Goal: Task Accomplishment & Management: Manage account settings

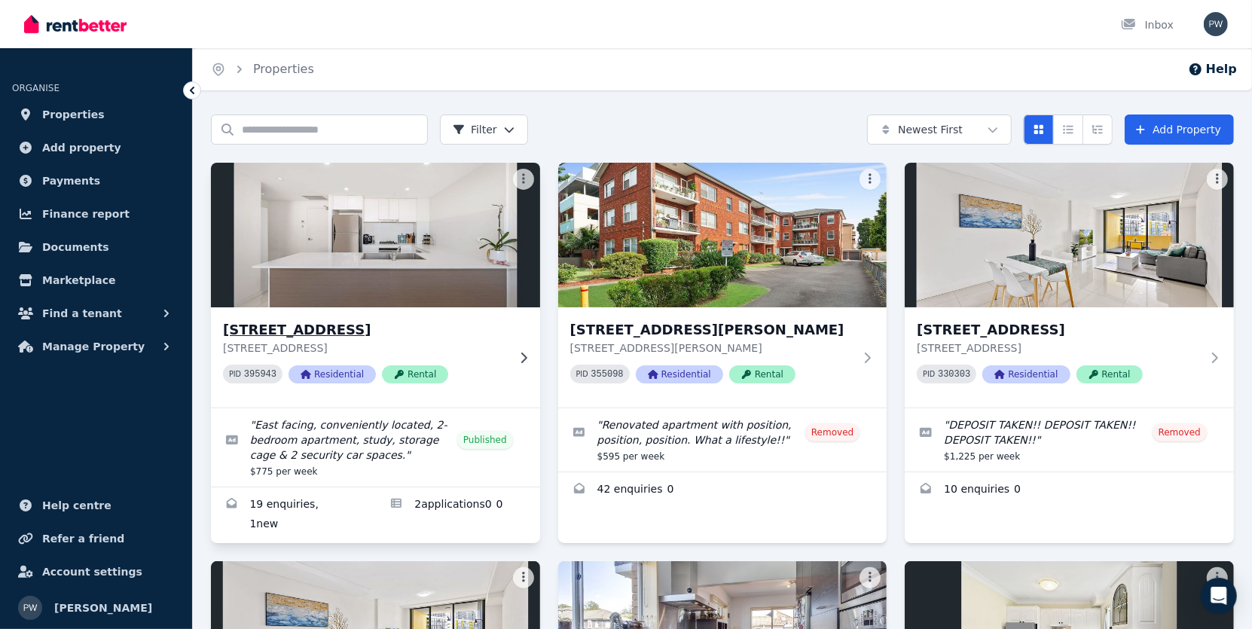
click at [322, 327] on h3 "[STREET_ADDRESS]" at bounding box center [365, 329] width 284 height 21
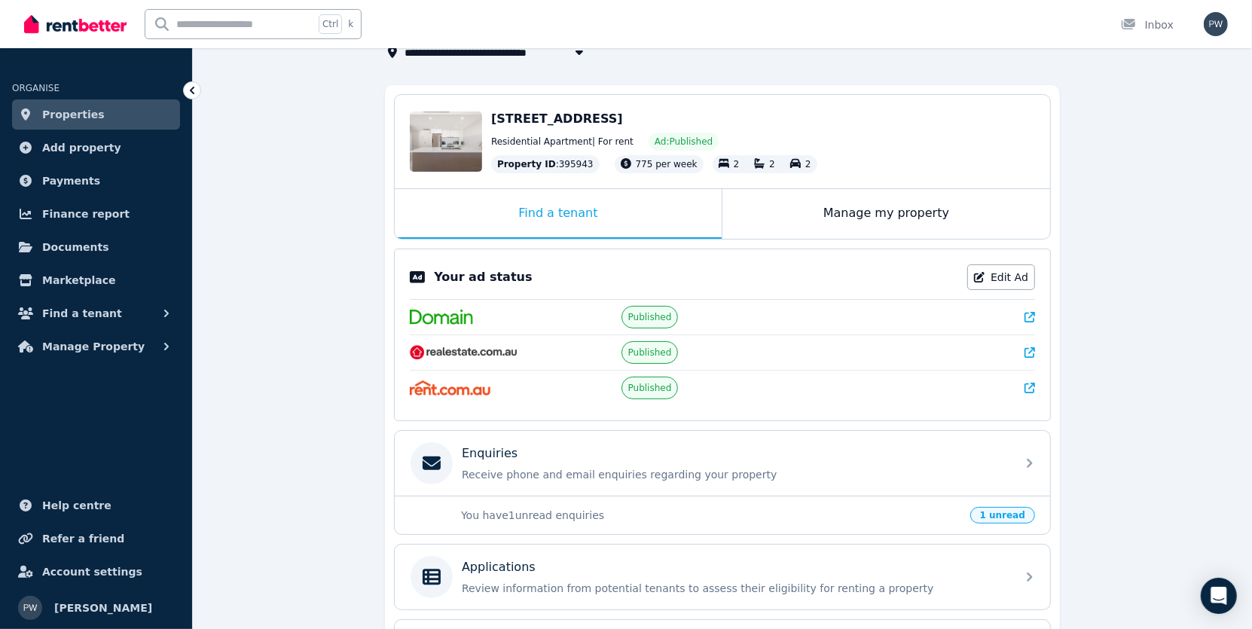
scroll to position [226, 0]
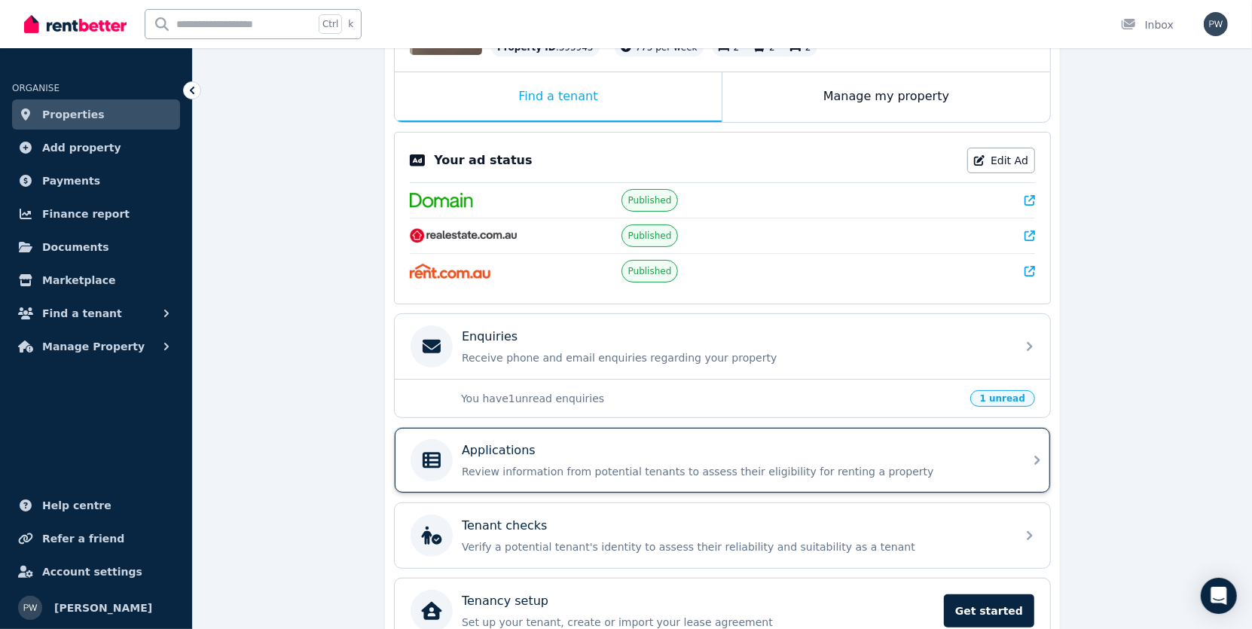
click at [569, 448] on div "Applications" at bounding box center [734, 450] width 545 height 18
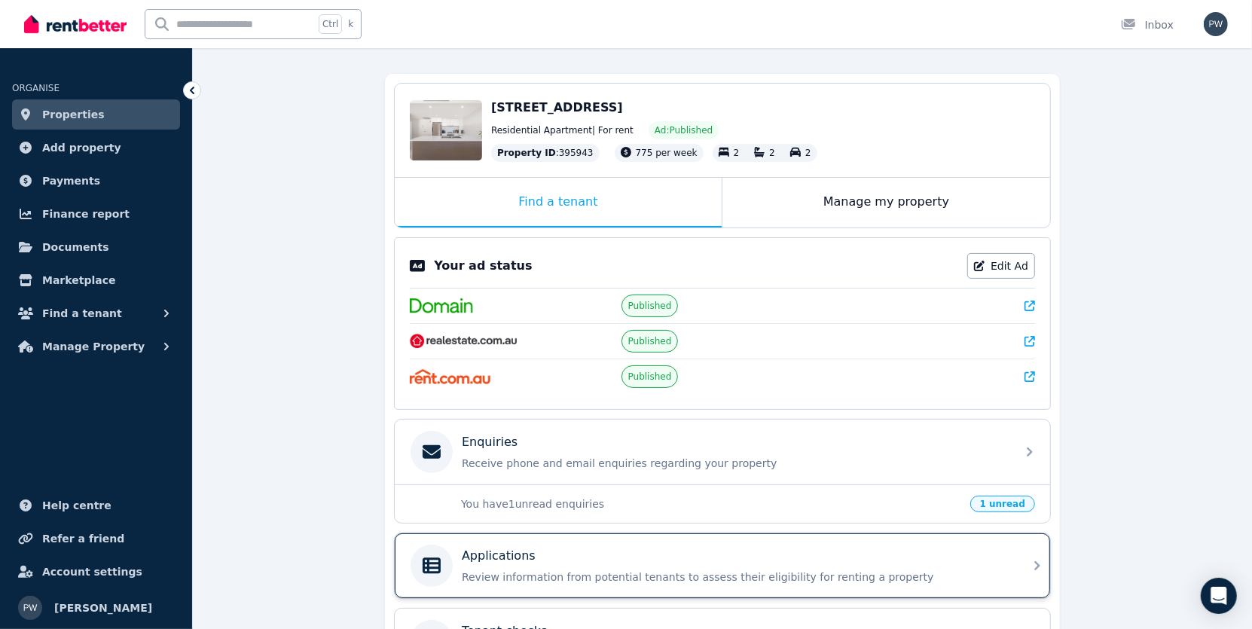
scroll to position [226, 0]
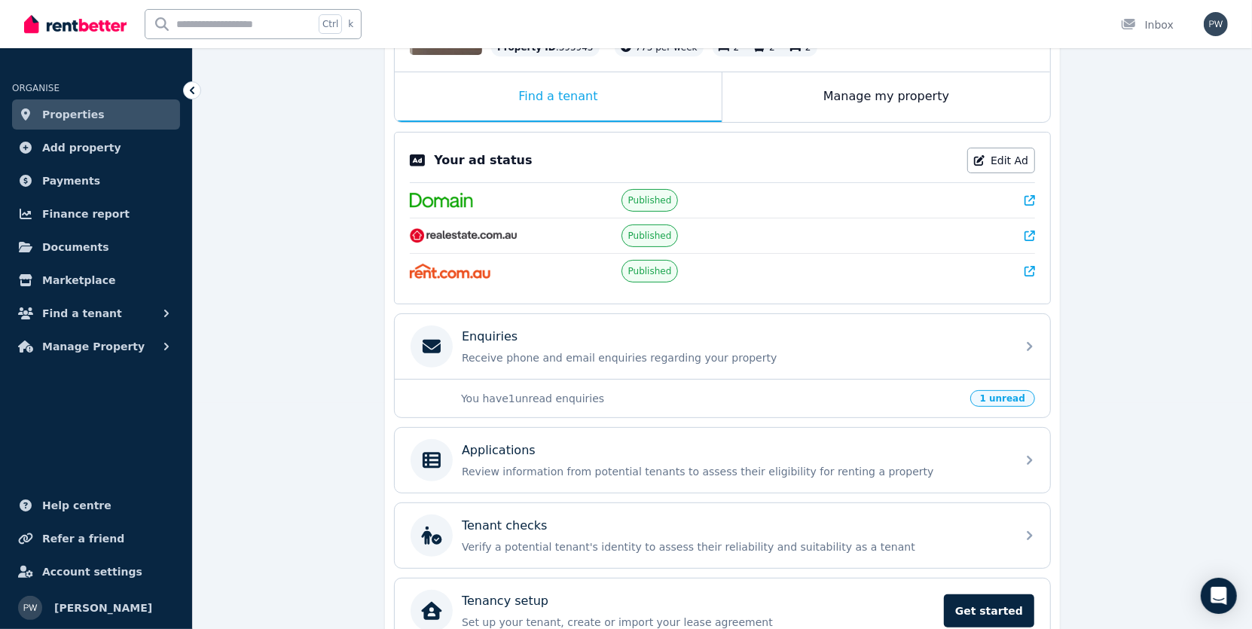
click at [555, 399] on p "You have 1 unread enquiries" at bounding box center [711, 398] width 500 height 15
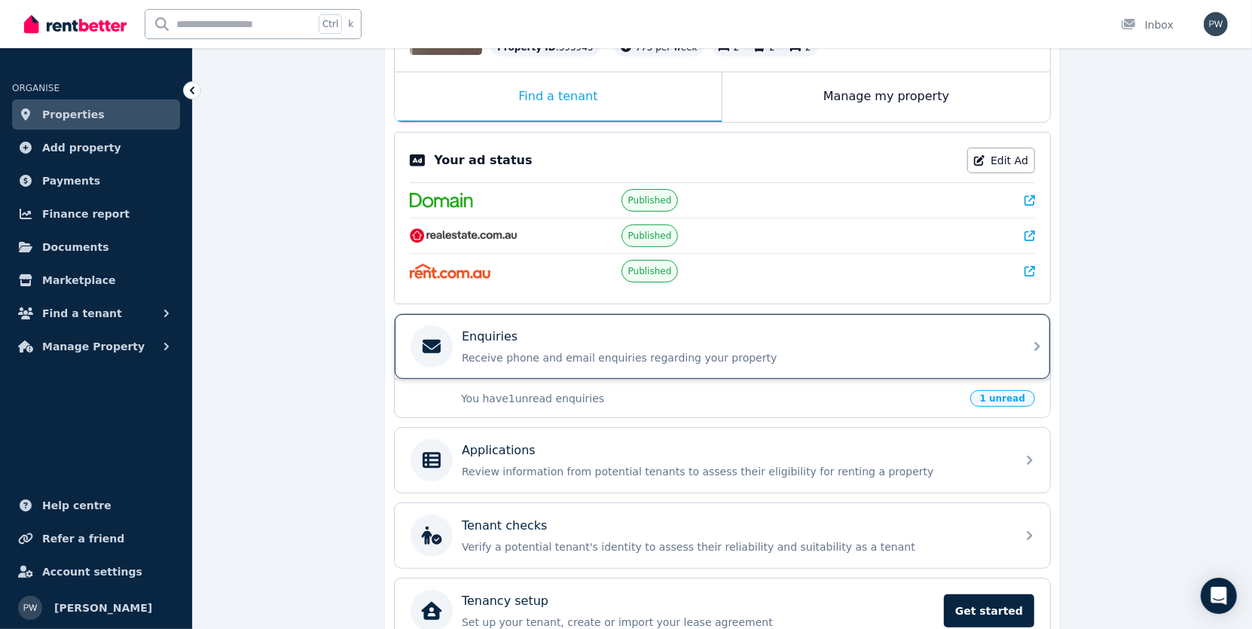
click at [731, 363] on p "Receive phone and email enquiries regarding your property" at bounding box center [734, 357] width 545 height 15
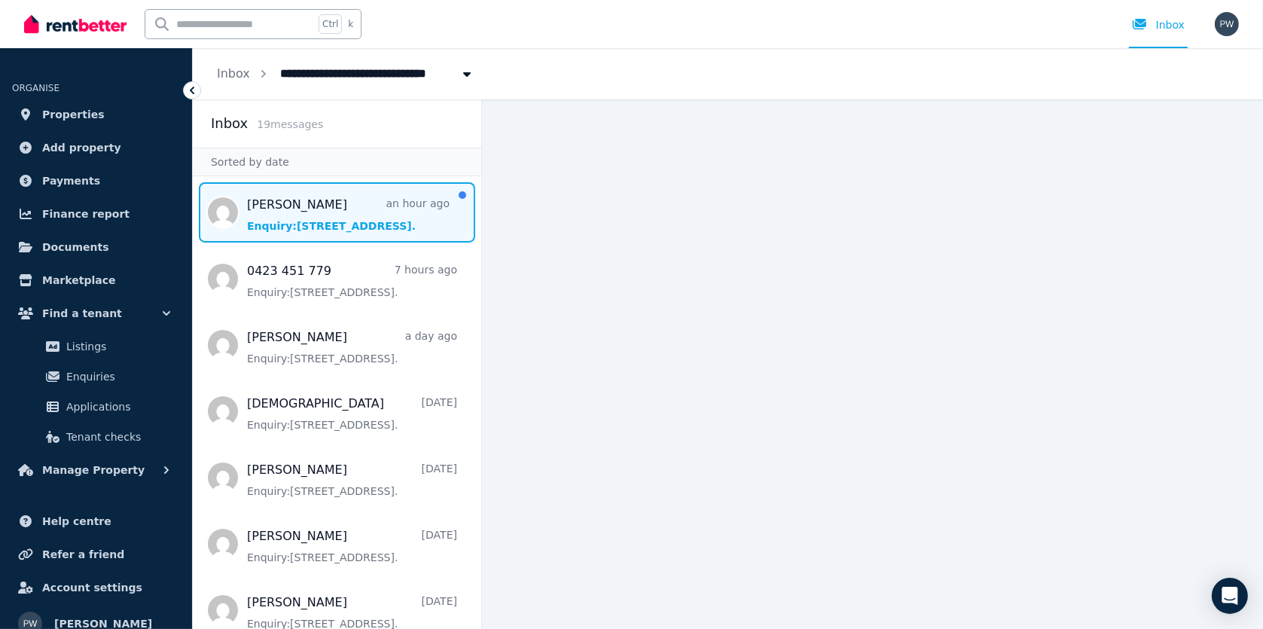
click at [388, 224] on span "Message list" at bounding box center [337, 212] width 288 height 60
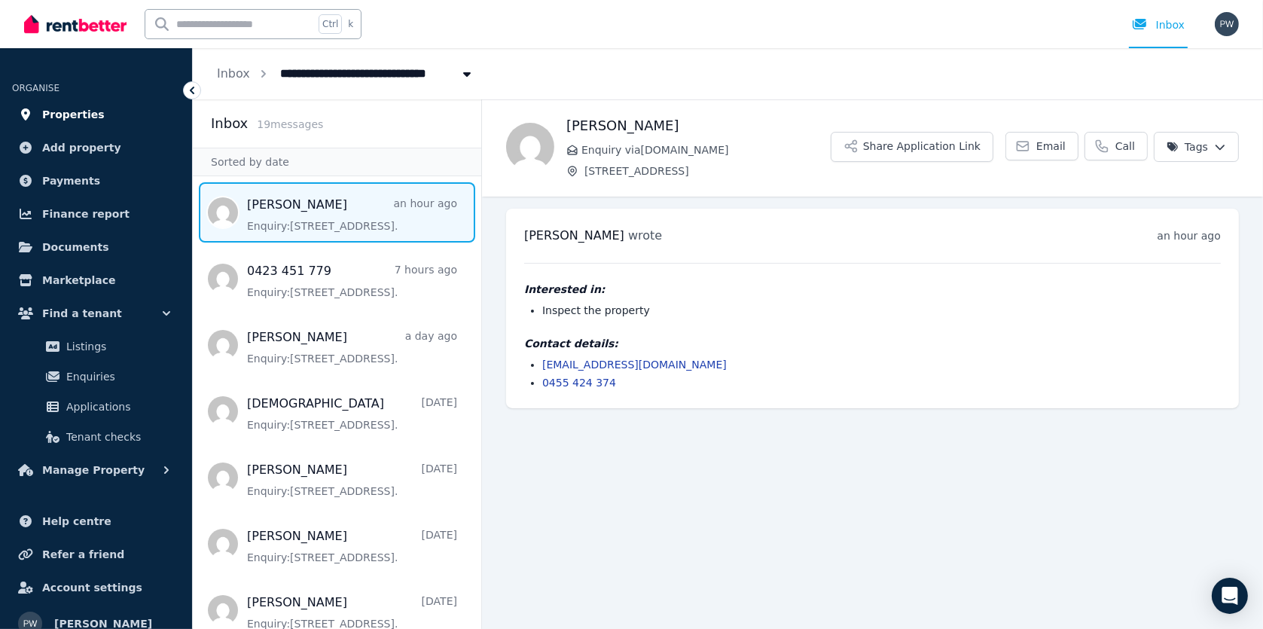
click at [83, 114] on span "Properties" at bounding box center [73, 114] width 63 height 18
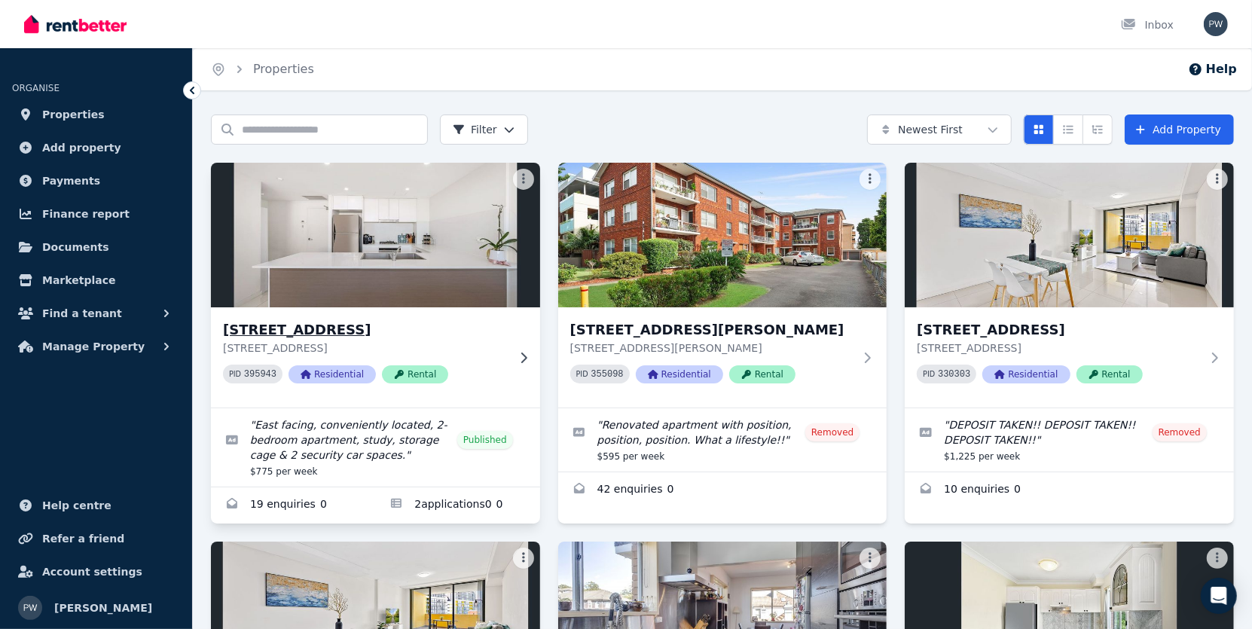
click at [357, 328] on h3 "[STREET_ADDRESS]" at bounding box center [365, 329] width 284 height 21
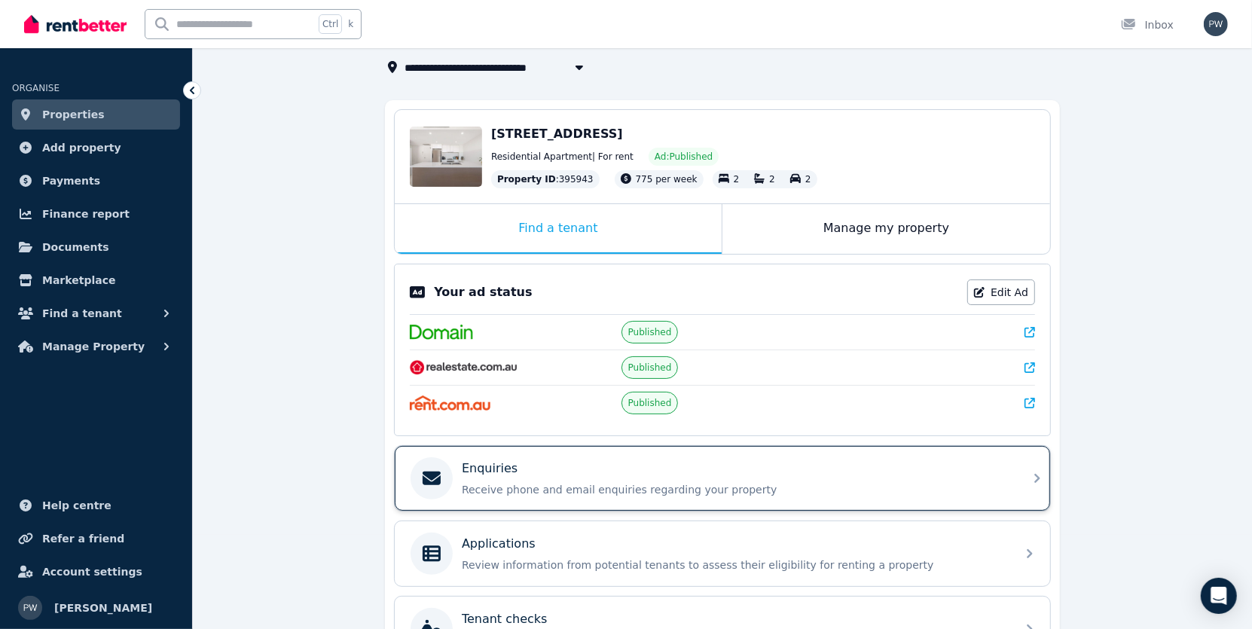
scroll to position [226, 0]
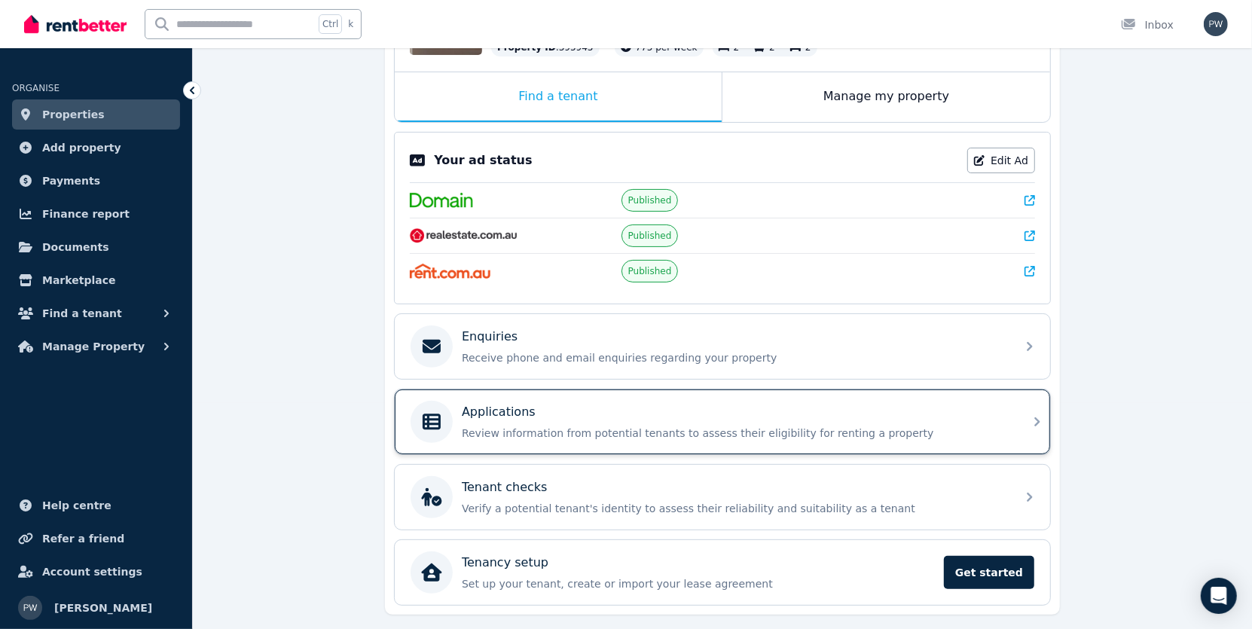
click at [569, 403] on div "Applications" at bounding box center [734, 412] width 545 height 18
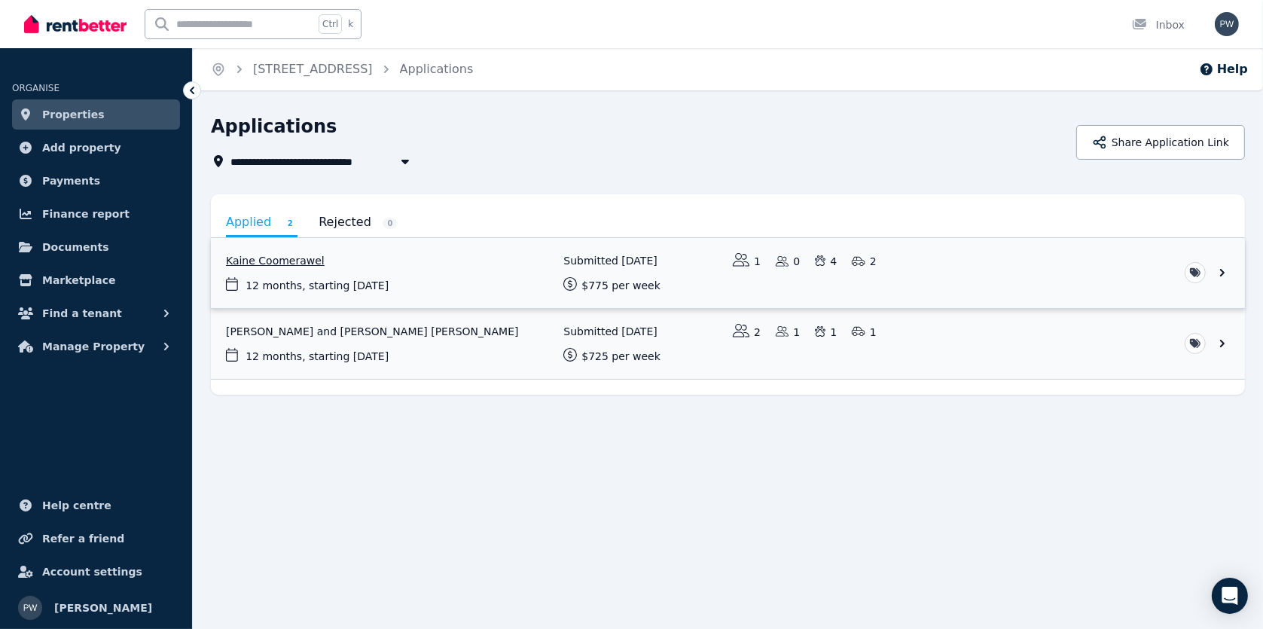
click at [307, 261] on link "View application: Kaine Coomerawel" at bounding box center [728, 273] width 1034 height 70
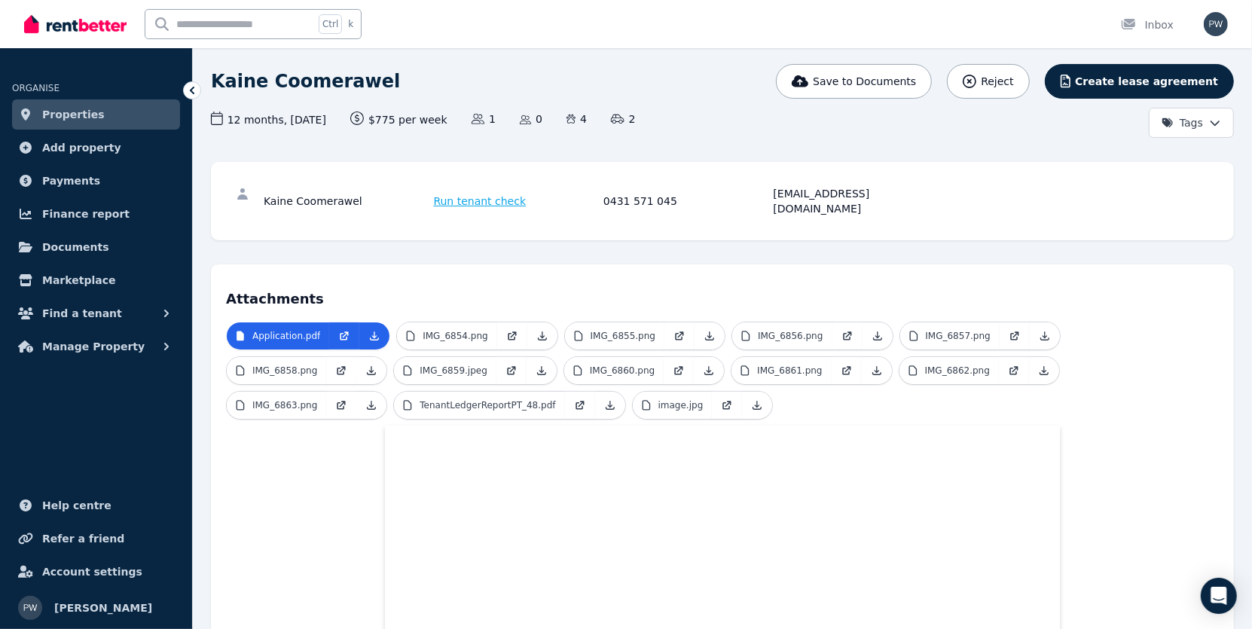
scroll to position [400, 0]
